Goal: Information Seeking & Learning: Understand process/instructions

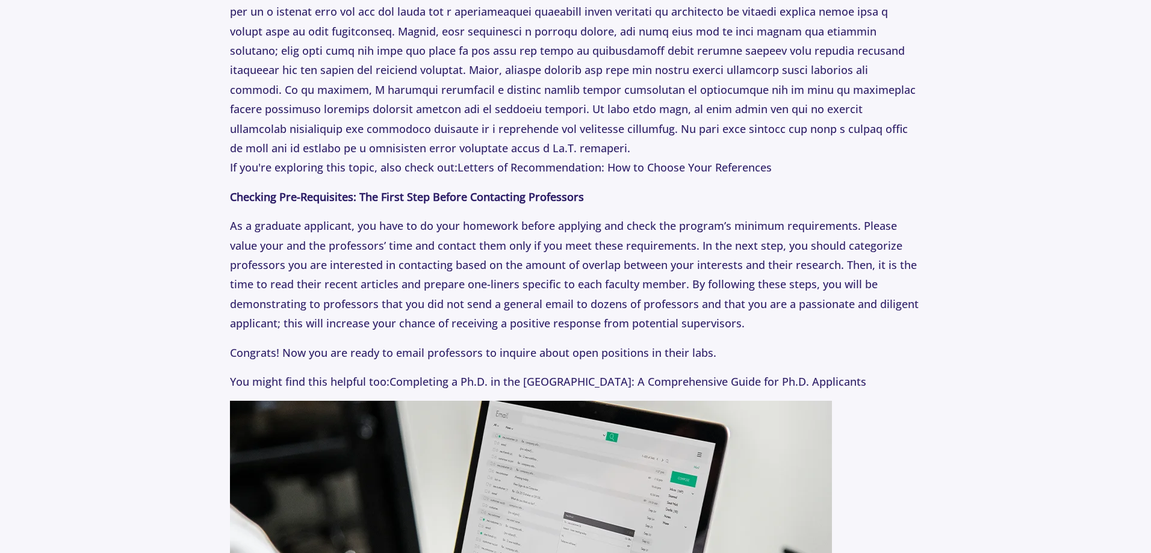
scroll to position [662, 0]
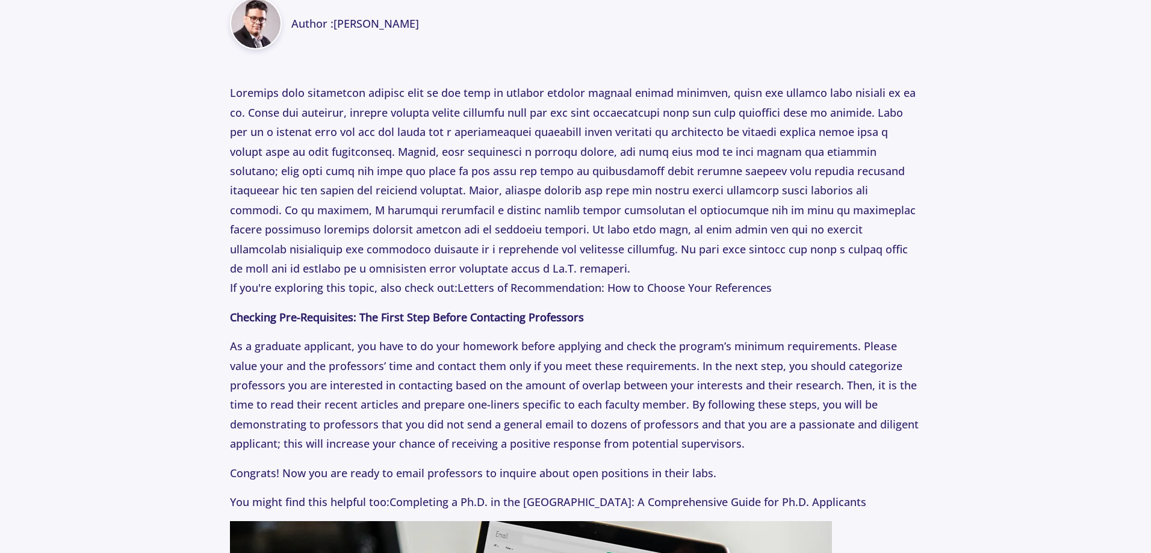
click at [484, 178] on p "If you're exploring this topic, also check out: Letters of Recommendation: How …" at bounding box center [575, 190] width 690 height 214
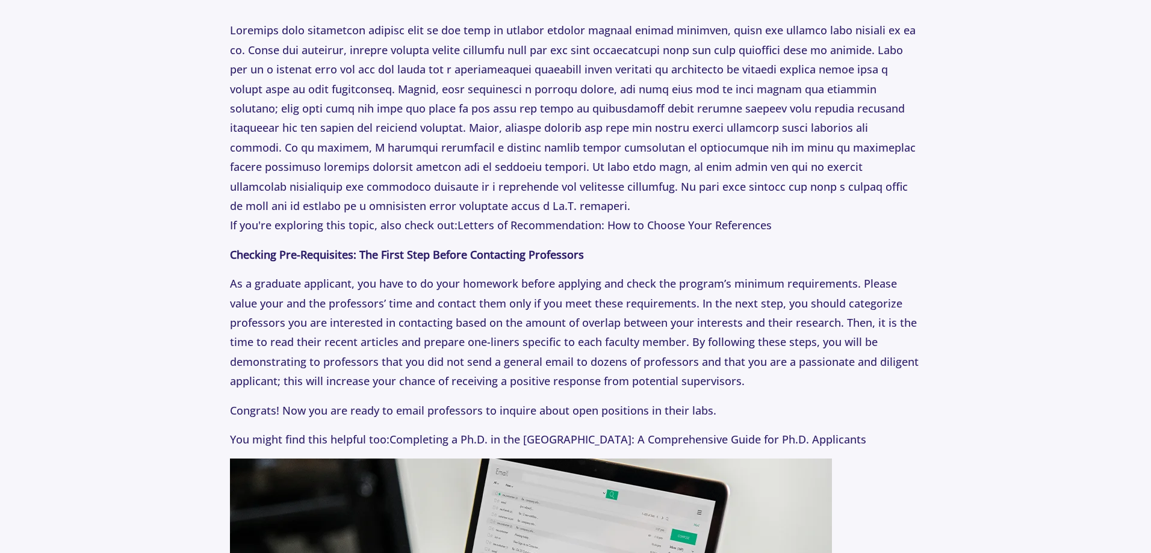
scroll to position [725, 0]
click at [525, 136] on p "If you're exploring this topic, also check out: Letters of Recommendation: How …" at bounding box center [575, 127] width 690 height 214
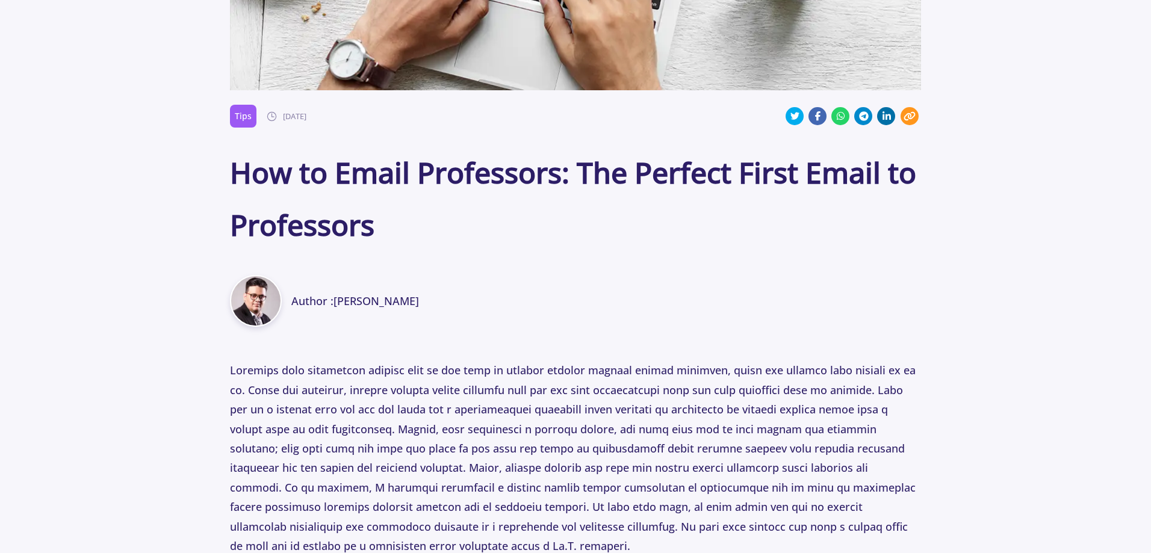
scroll to position [3117, 0]
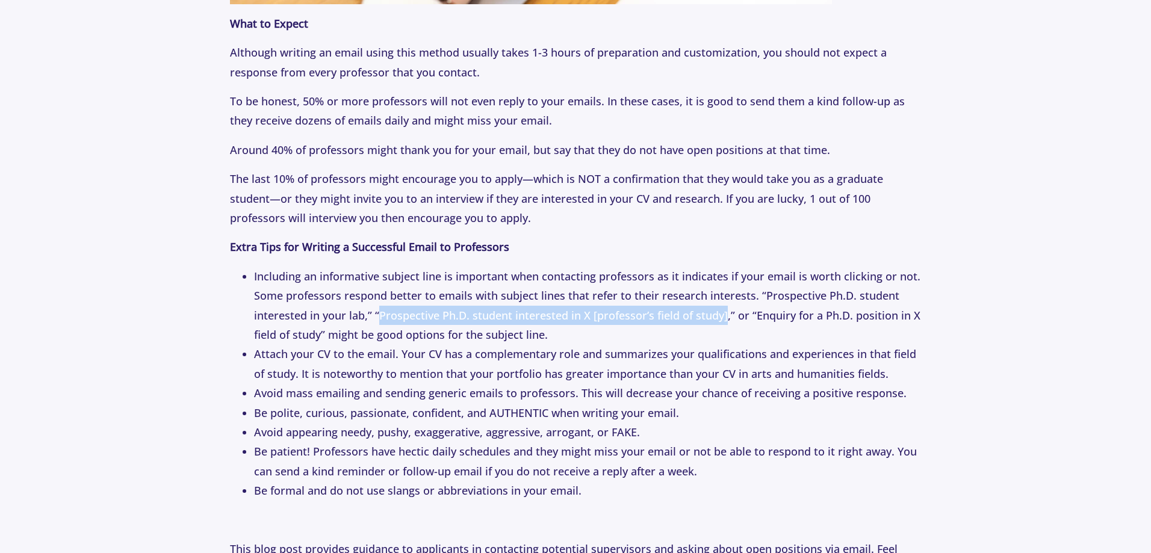
drag, startPoint x: 380, startPoint y: 316, endPoint x: 722, endPoint y: 319, distance: 341.8
click at [722, 319] on li "Including an informative subject line is important when contacting professors a…" at bounding box center [587, 306] width 666 height 78
copy li "Prospective Ph.D. student interested in X [professor’s field of study]"
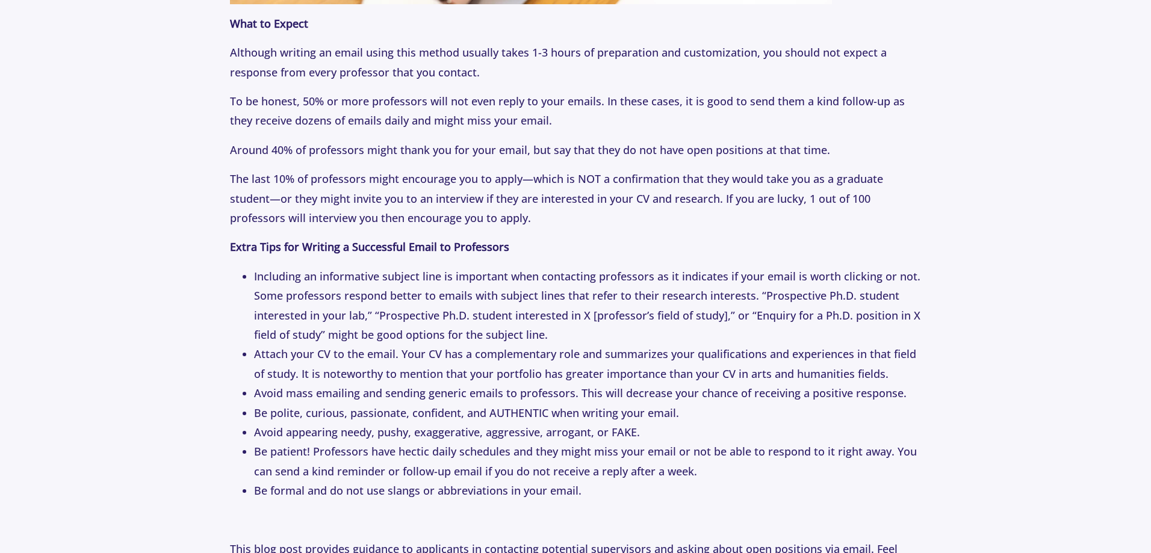
click at [767, 100] on p "To be honest, 50% or more professors will not even reply to your emails. In the…" at bounding box center [575, 110] width 690 height 39
